Goal: Task Accomplishment & Management: Use online tool/utility

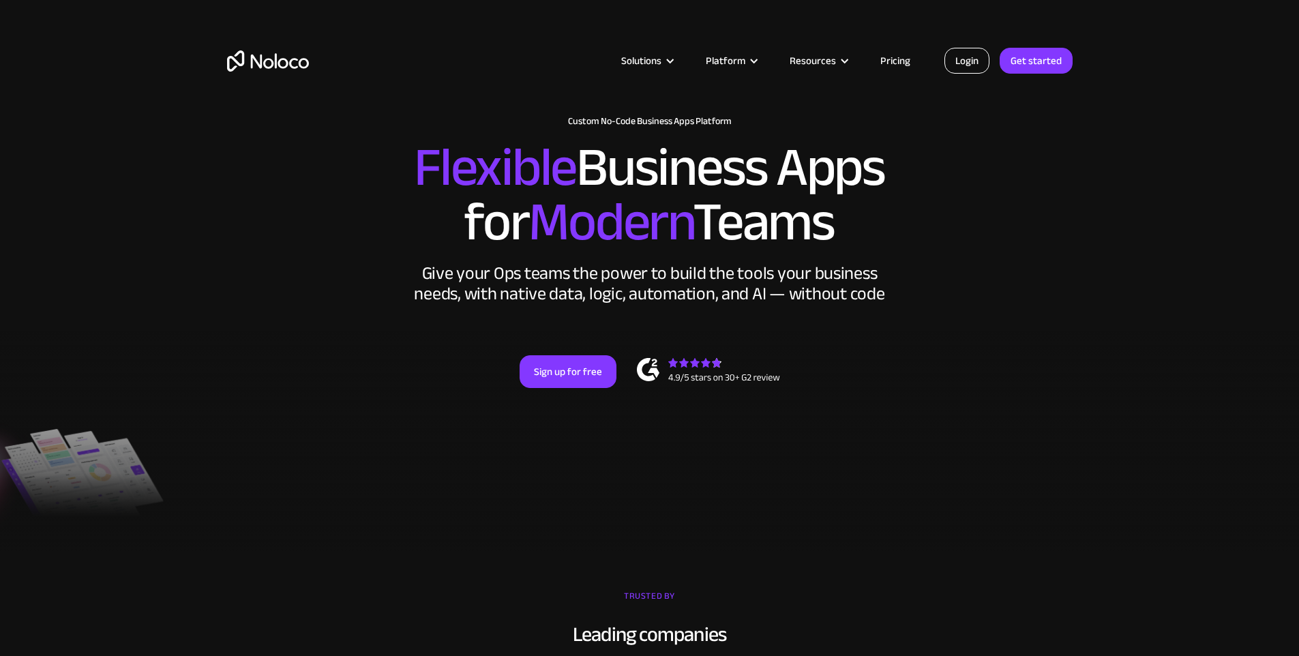
click at [965, 65] on link "Login" at bounding box center [966, 61] width 45 height 26
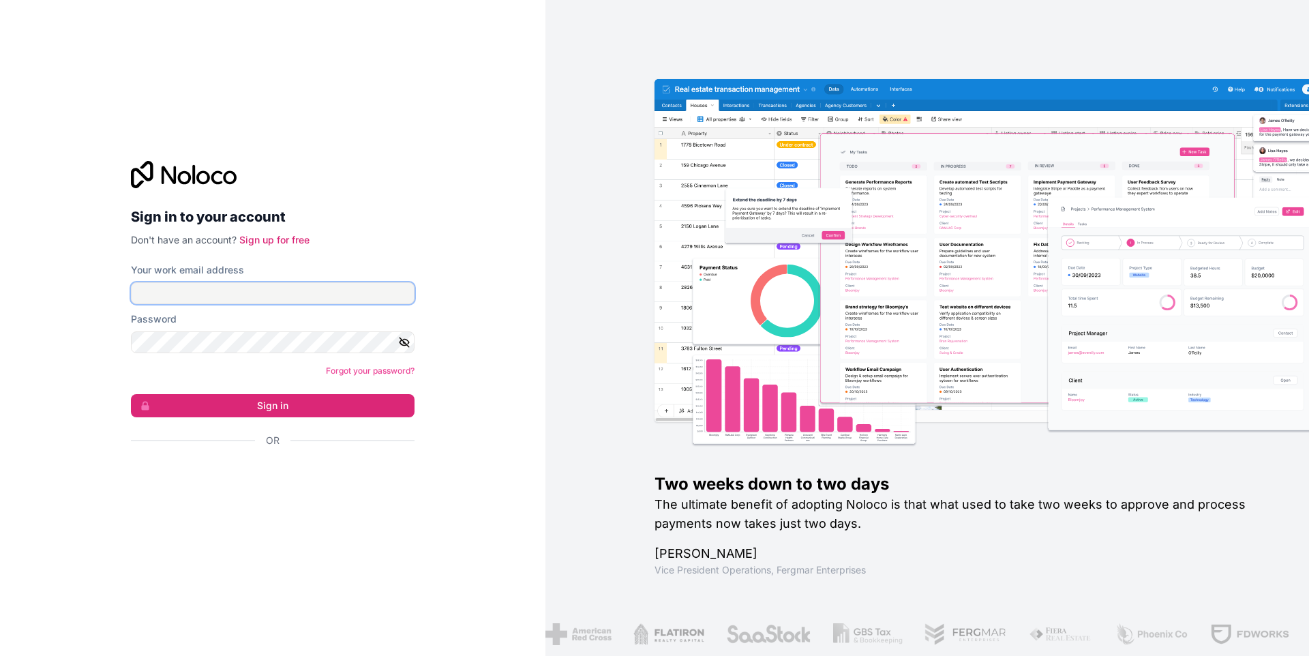
click at [242, 296] on input "Your work email address" at bounding box center [273, 293] width 284 height 22
type input "niels@reformer.agency"
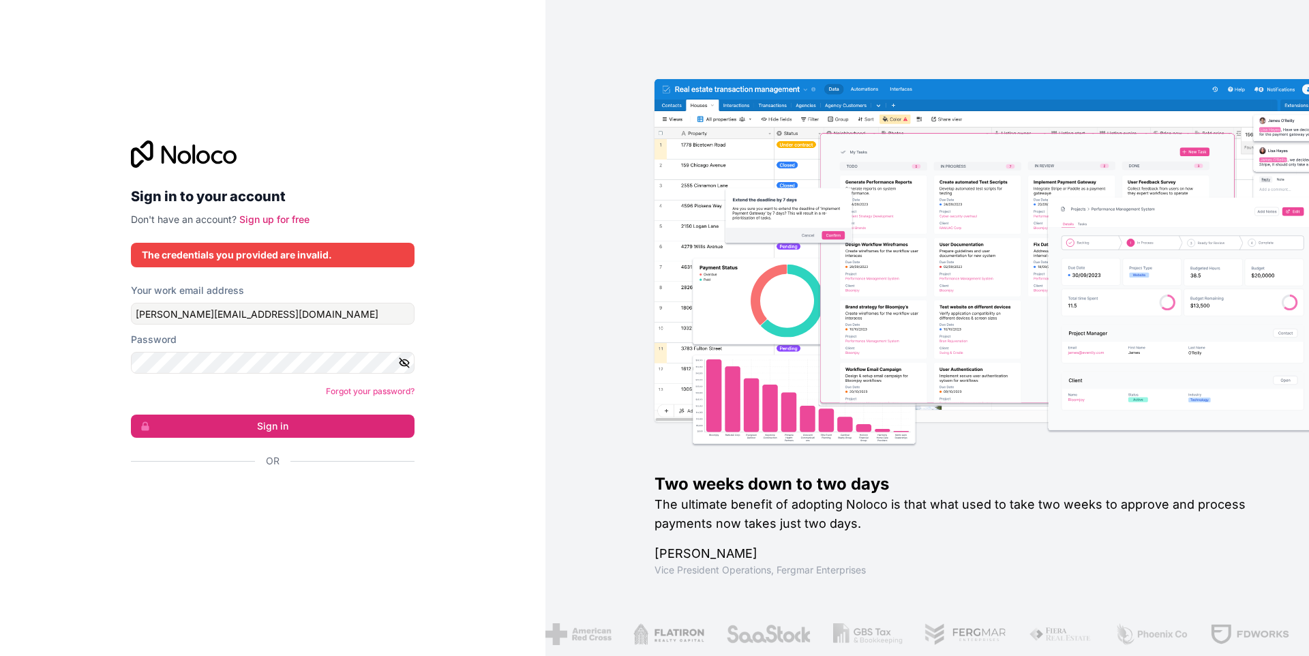
click at [226, 408] on form "Your work email address niels@reformer.agency Password Forgot your password? Si…" at bounding box center [273, 400] width 284 height 232
click at [224, 513] on div at bounding box center [273, 499] width 284 height 31
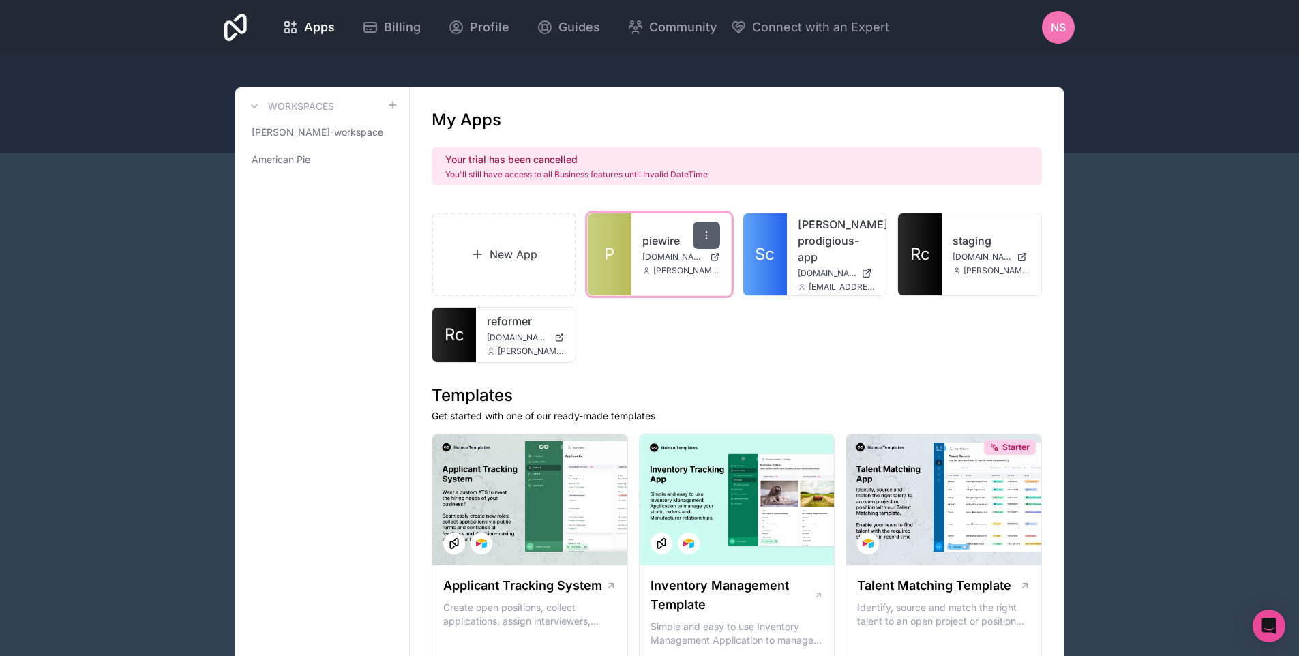
click at [704, 236] on icon at bounding box center [706, 235] width 11 height 11
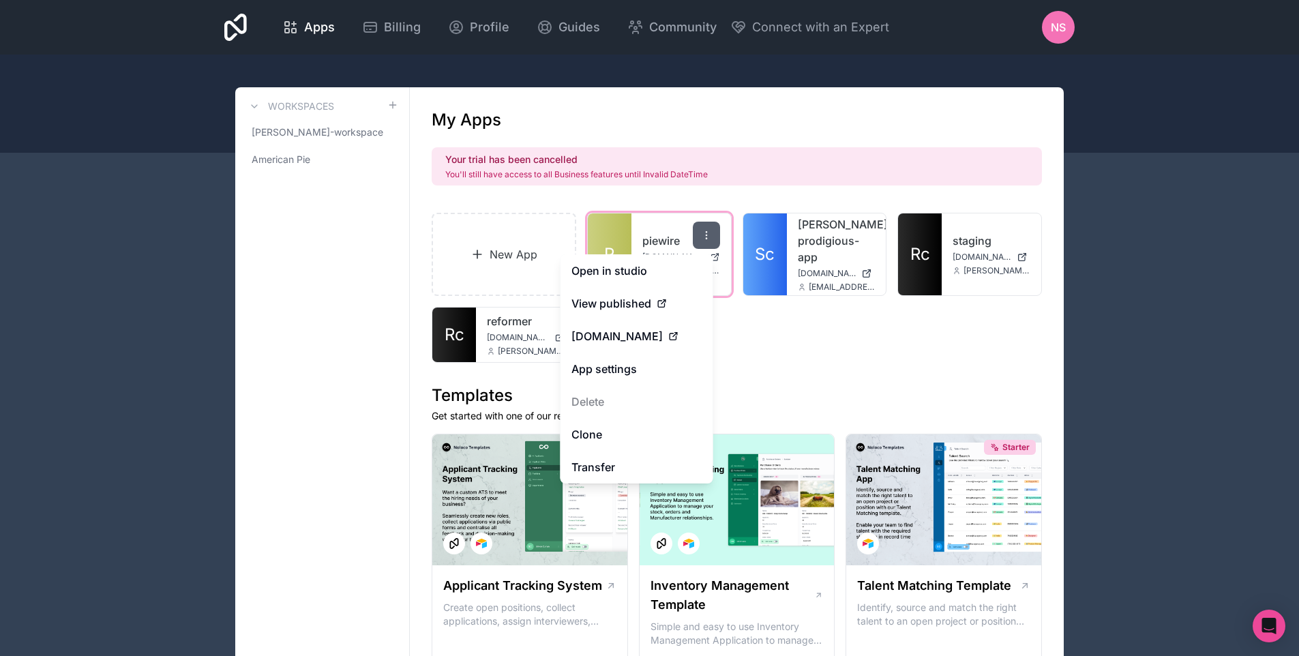
click at [704, 235] on icon at bounding box center [706, 235] width 11 height 11
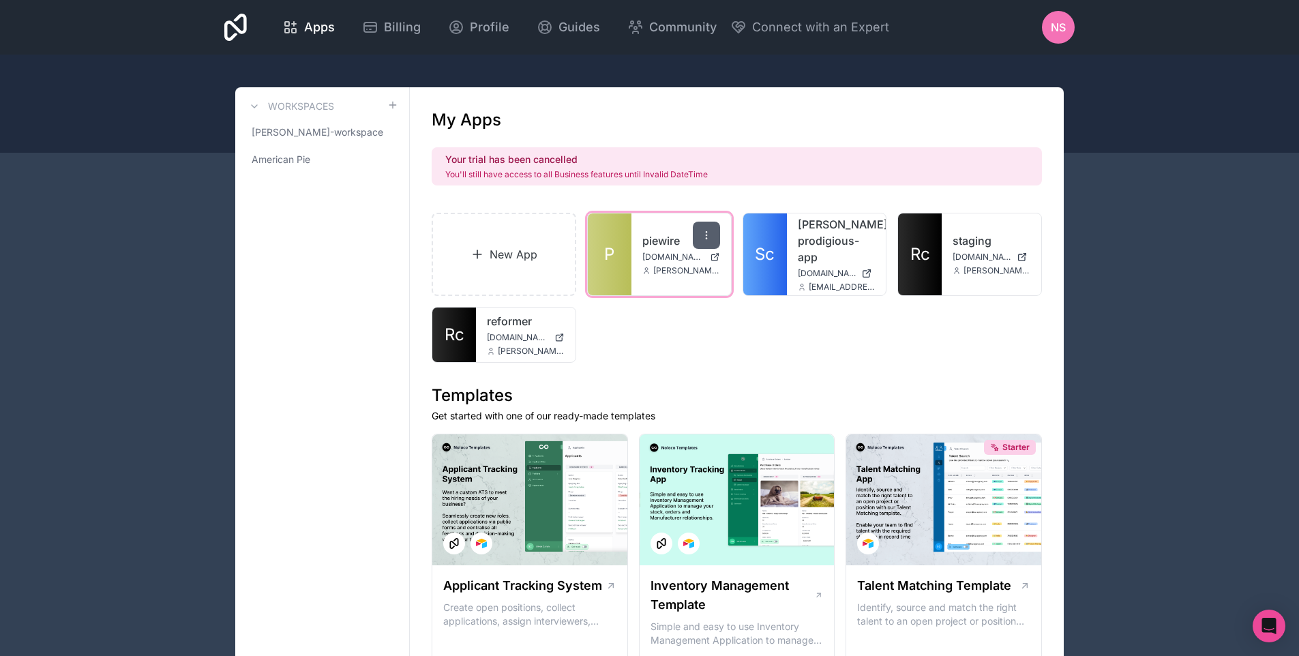
click at [704, 235] on icon at bounding box center [706, 235] width 11 height 11
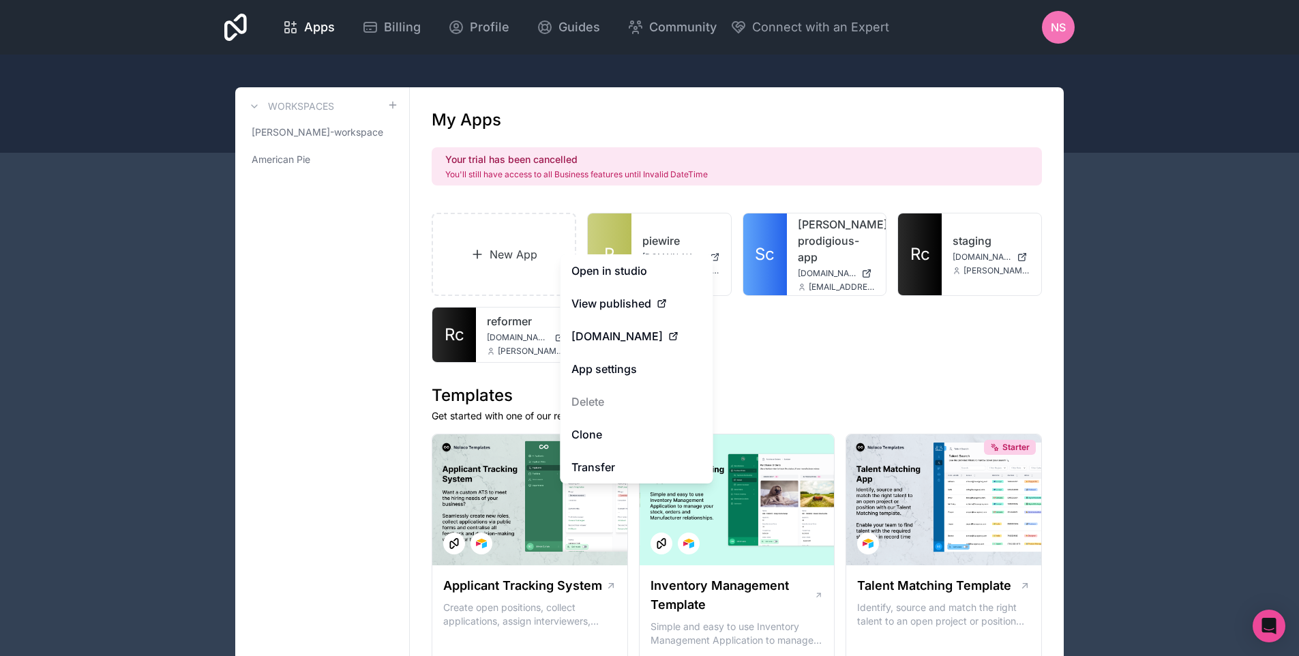
click at [788, 361] on div "New App P piewire dashboard.piewire.live brett@goodmanglobal.llc Sc luiss-prodi…" at bounding box center [737, 288] width 610 height 150
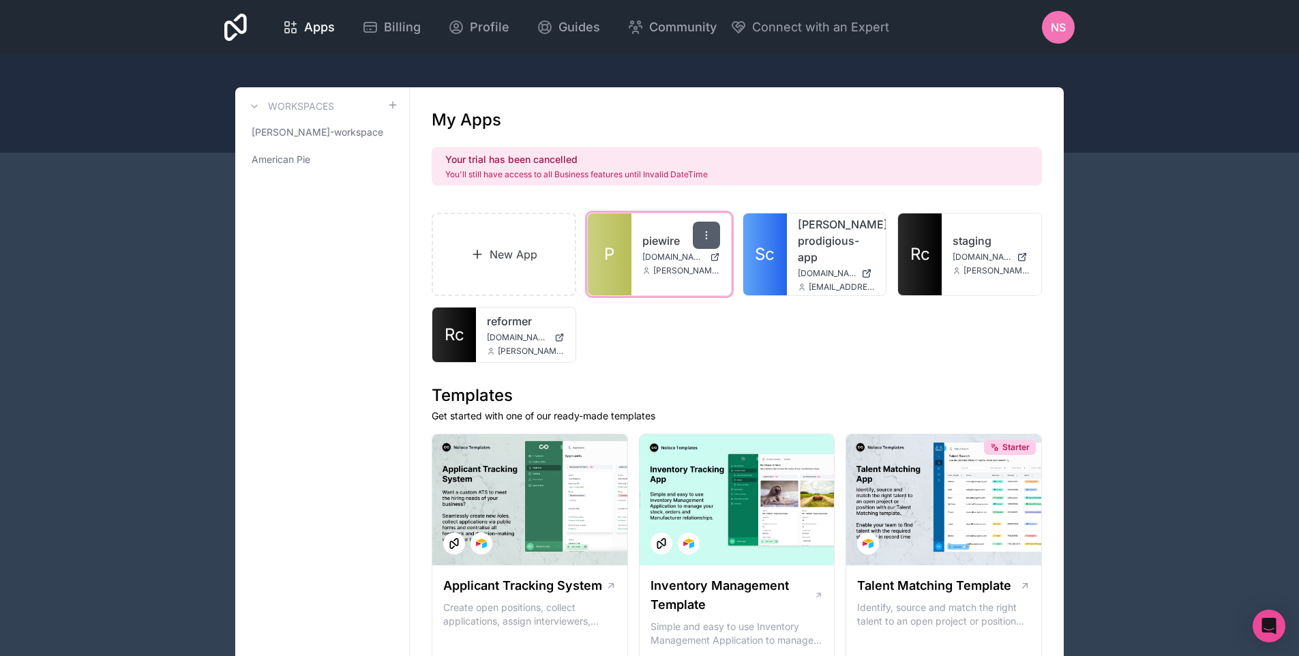
click at [702, 229] on div at bounding box center [706, 235] width 27 height 27
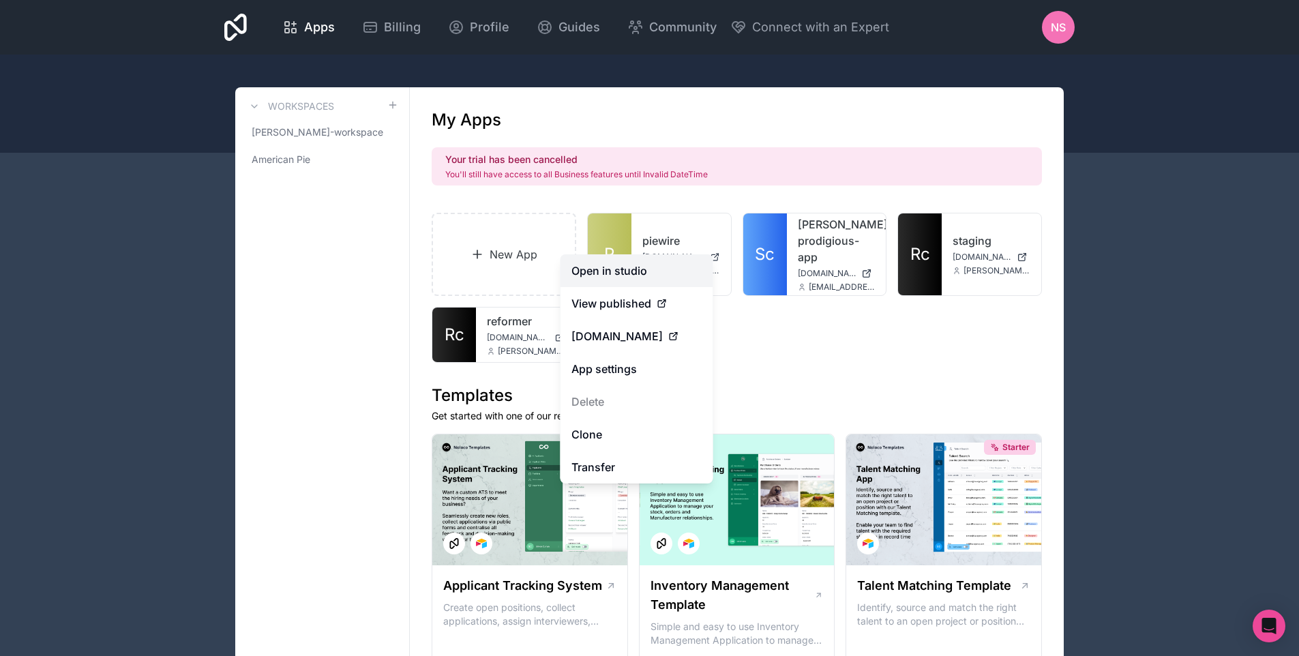
click at [614, 265] on link "Open in studio" at bounding box center [636, 270] width 153 height 33
